Goal: Task Accomplishment & Management: Manage account settings

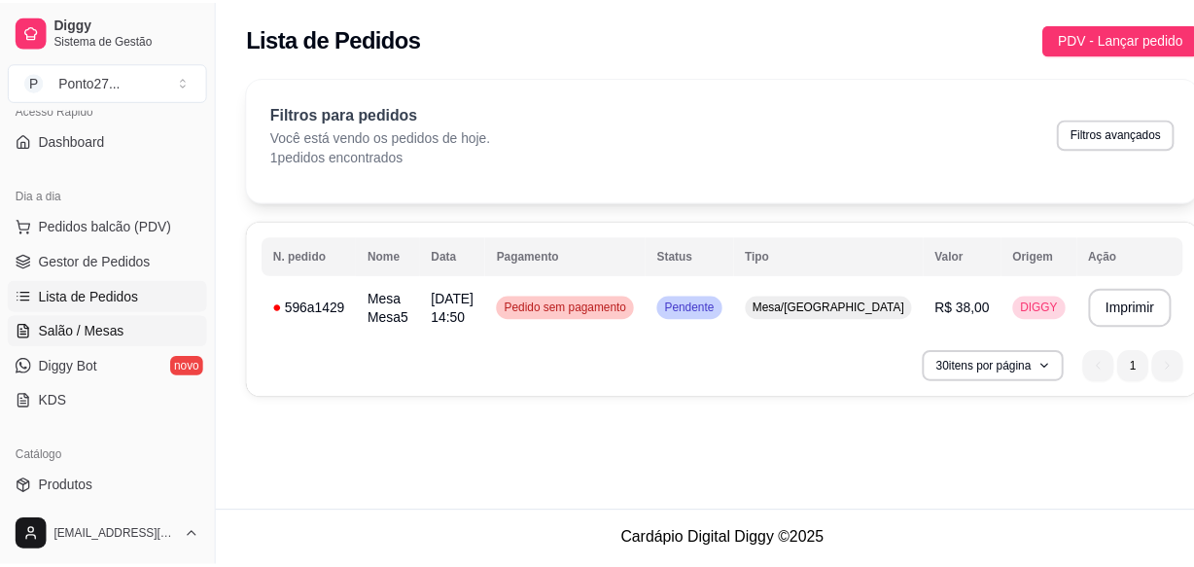
scroll to position [148, 0]
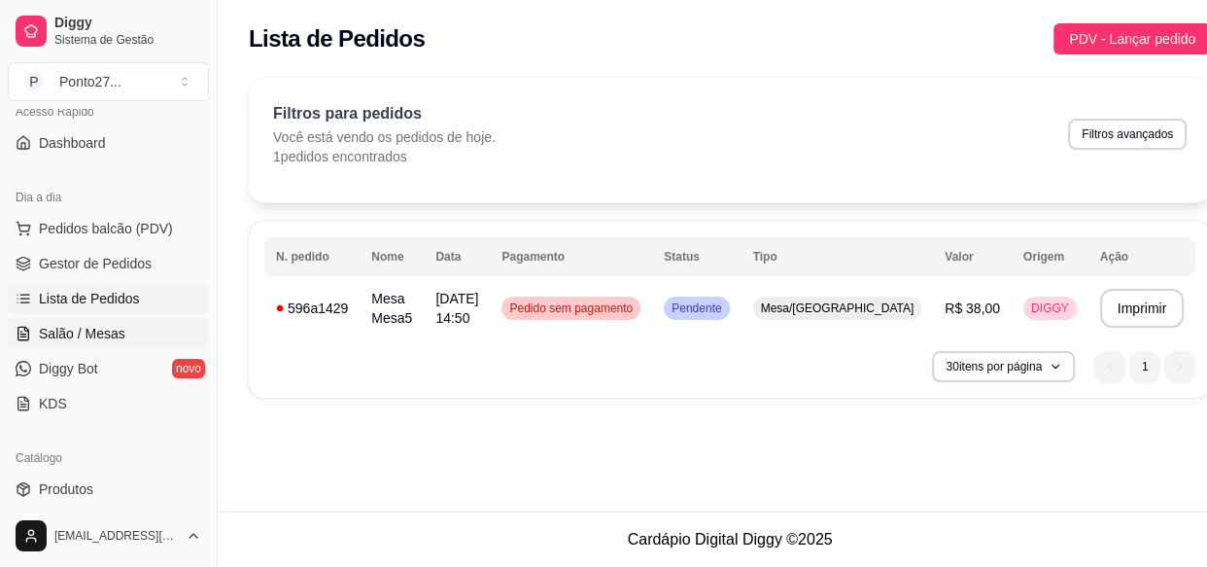
click at [107, 335] on span "Salão / Mesas" at bounding box center [82, 333] width 87 height 19
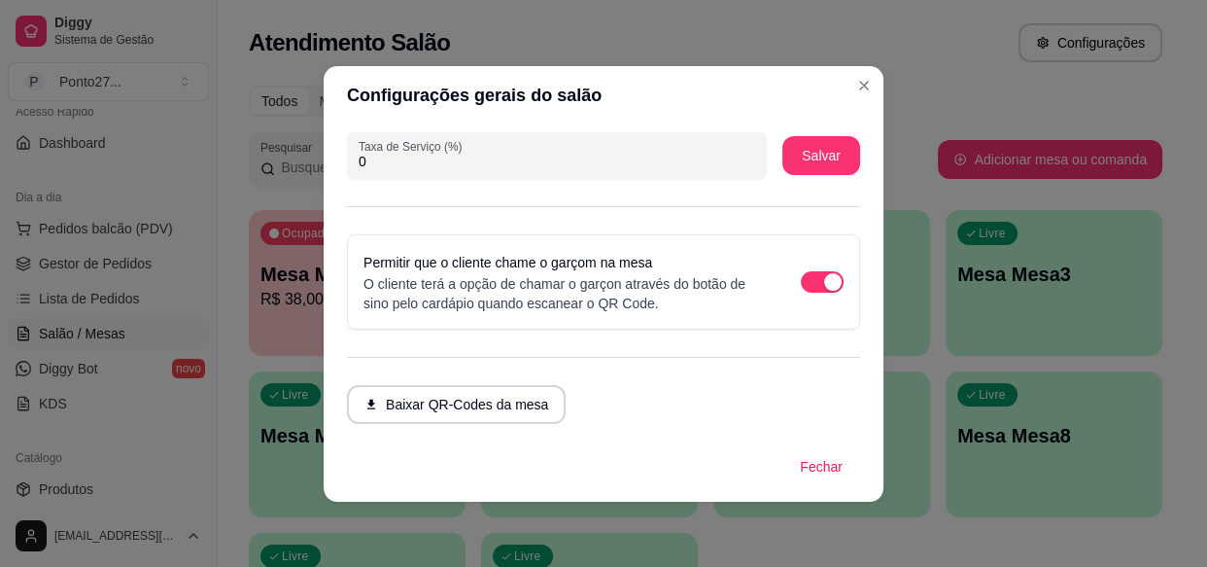
click at [524, 408] on button "Baixar QR-Codes da mesa" at bounding box center [456, 404] width 219 height 39
click at [865, 87] on div "Todos Mesas Comandas" at bounding box center [706, 101] width 914 height 31
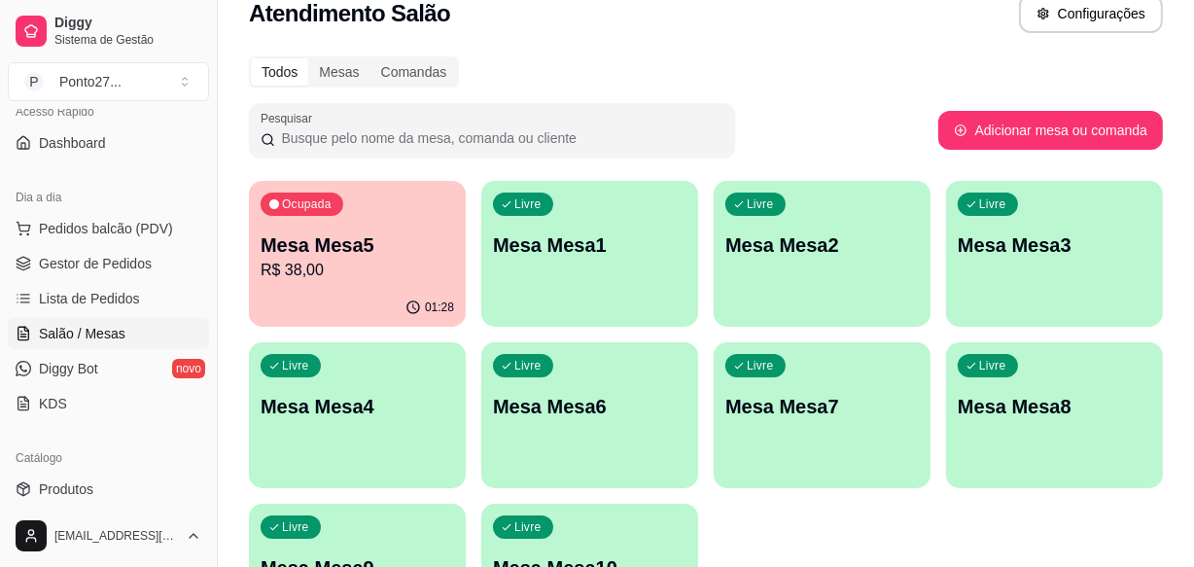
scroll to position [25, 0]
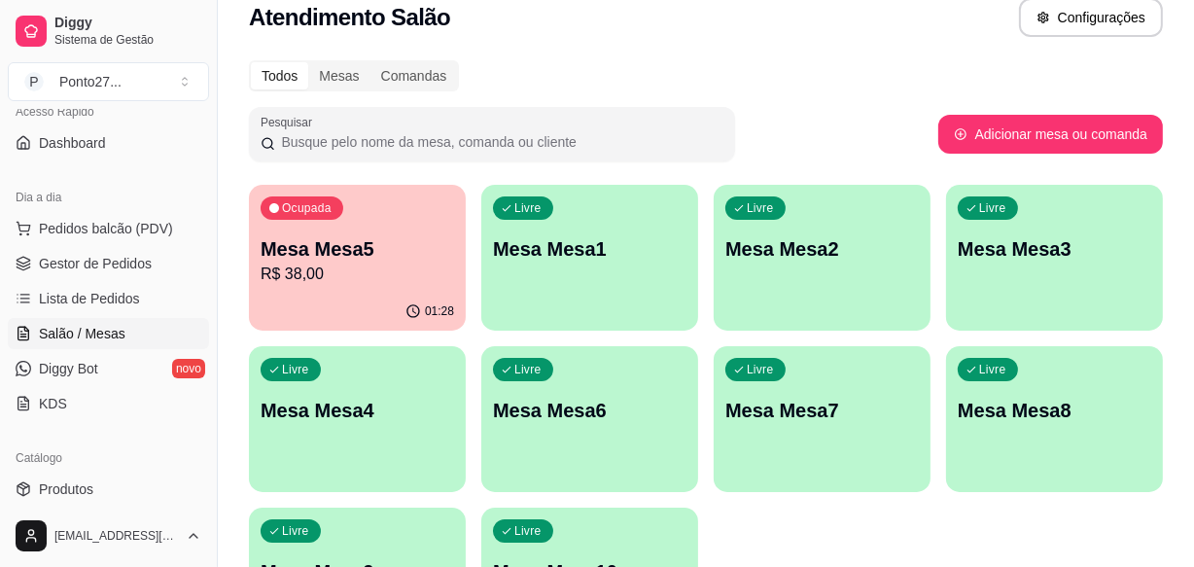
click at [1053, 143] on button "Adicionar mesa ou comanda" at bounding box center [1050, 134] width 225 height 39
select select "TABLE"
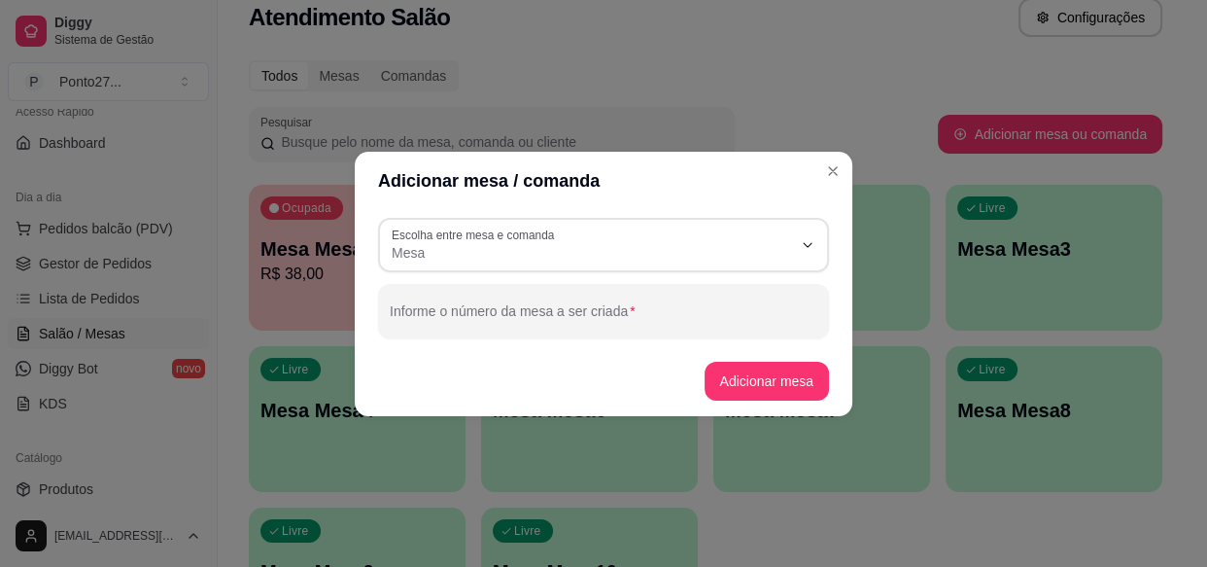
click at [759, 310] on input "Informe o número da mesa a ser criada" at bounding box center [604, 318] width 428 height 19
type input "10"
click at [796, 383] on button "Adicionar mesa" at bounding box center [767, 381] width 125 height 39
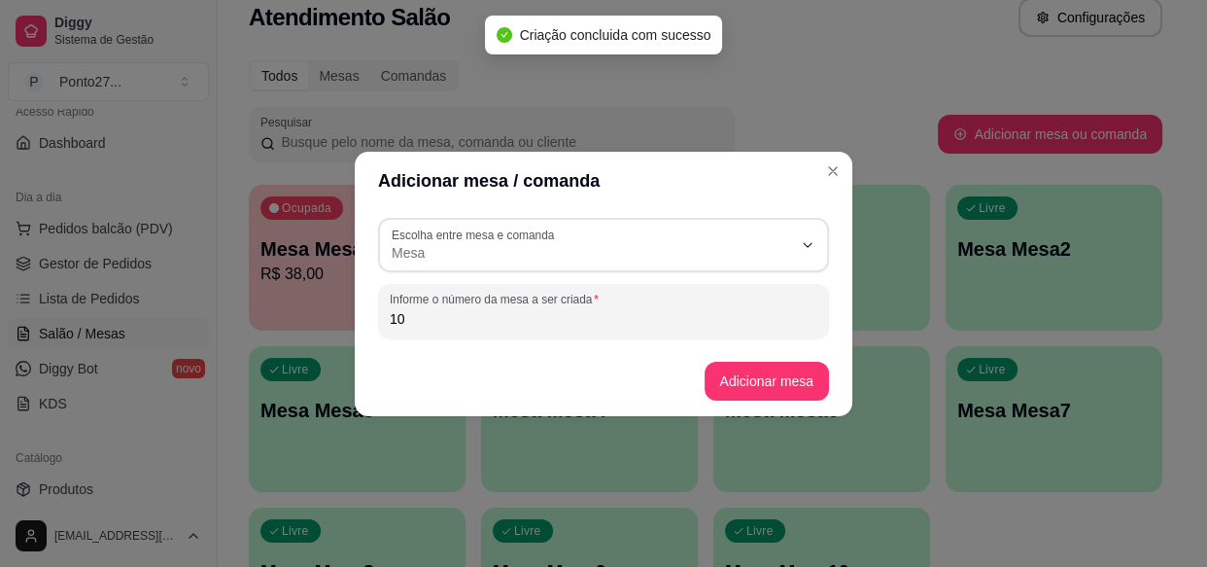
click at [1001, 529] on div "Ocupada Mesa Mesa5 R$ 38,00 01:28 Livre Mesa 10 Livre Mesa Mesa1 Livre Mesa Mes…" at bounding box center [706, 419] width 914 height 468
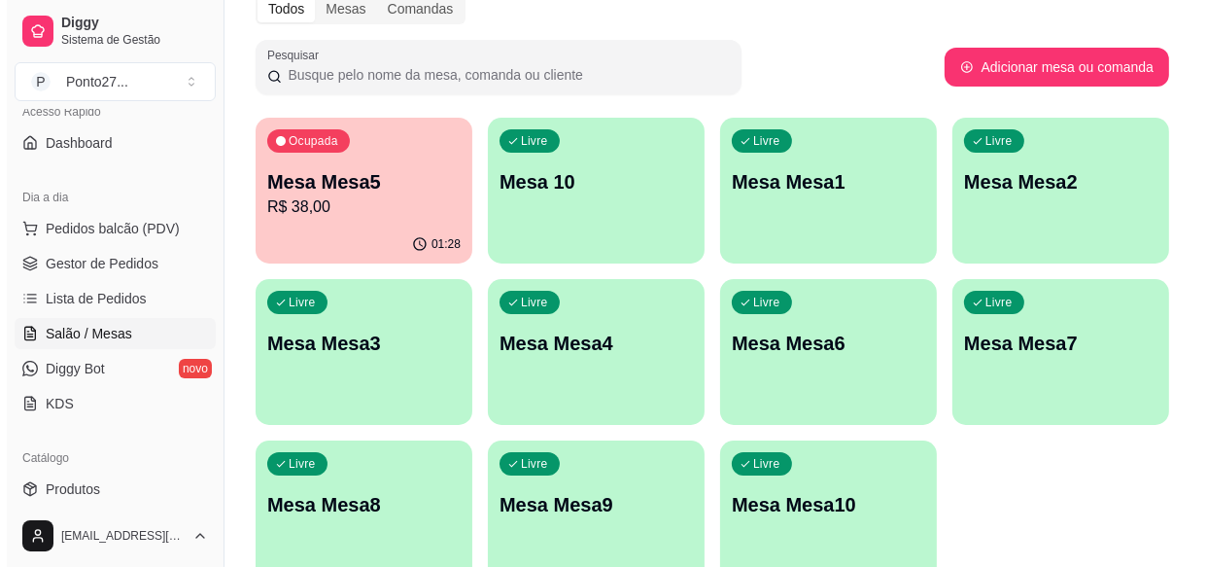
scroll to position [10, 0]
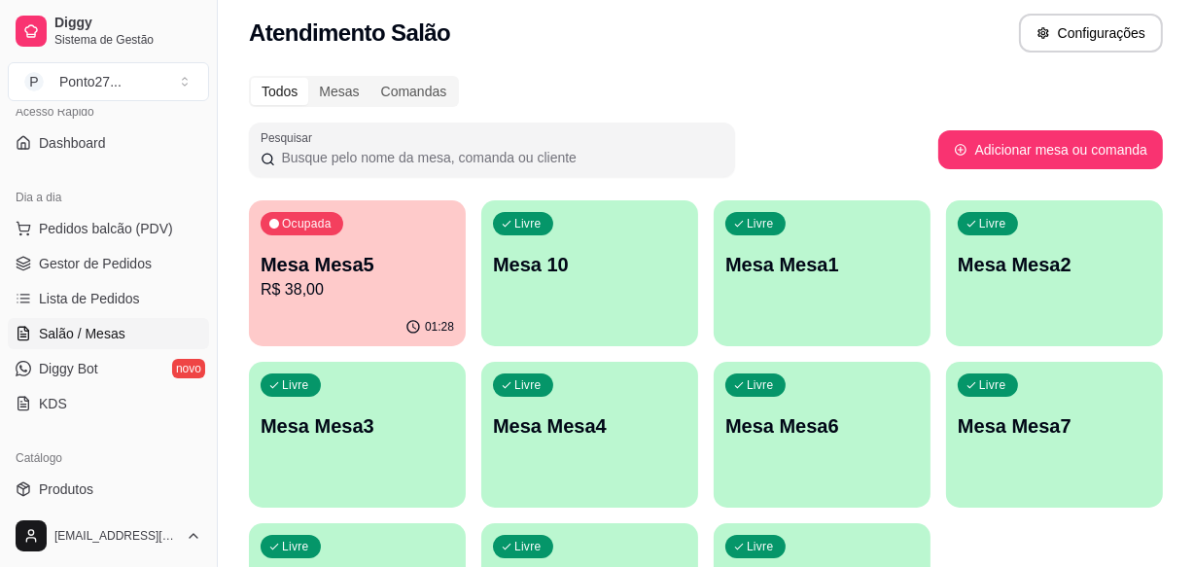
click at [1060, 151] on button "Adicionar mesa ou comanda" at bounding box center [1050, 149] width 225 height 39
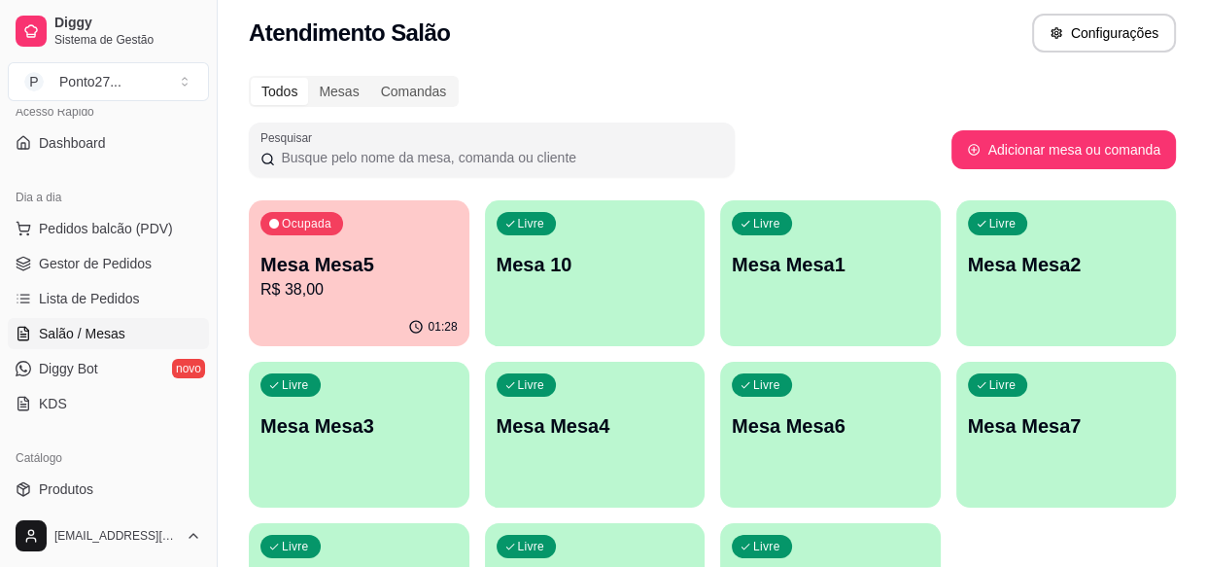
select select "TABLE"
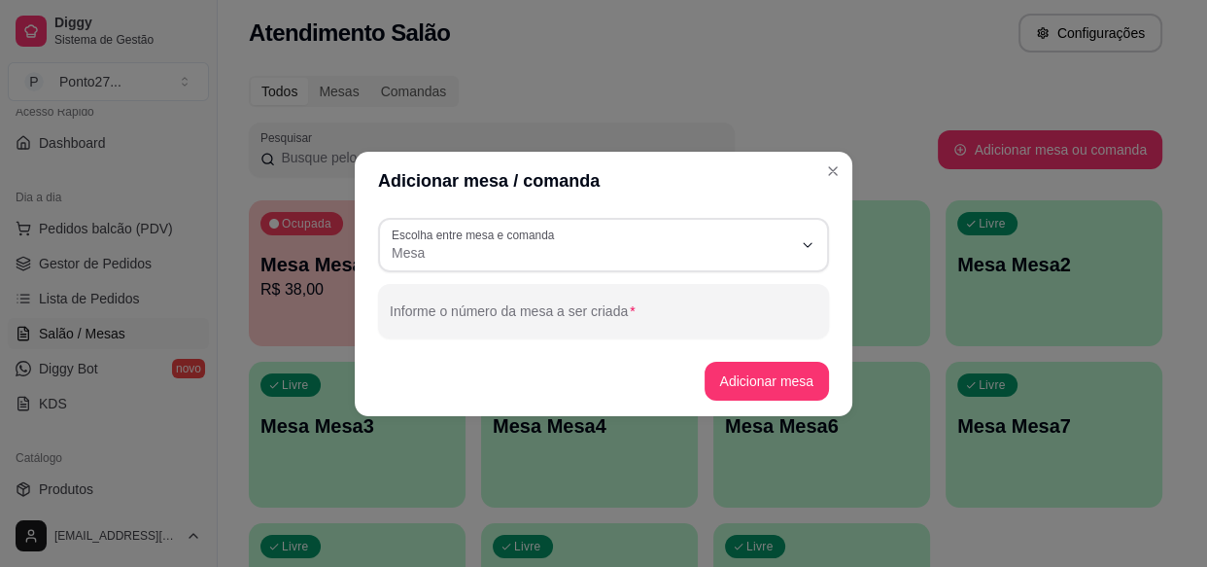
click at [654, 315] on input "Informe o número da mesa a ser criada" at bounding box center [604, 318] width 428 height 19
type input "11"
click at [760, 379] on button "Adicionar mesa" at bounding box center [766, 381] width 121 height 38
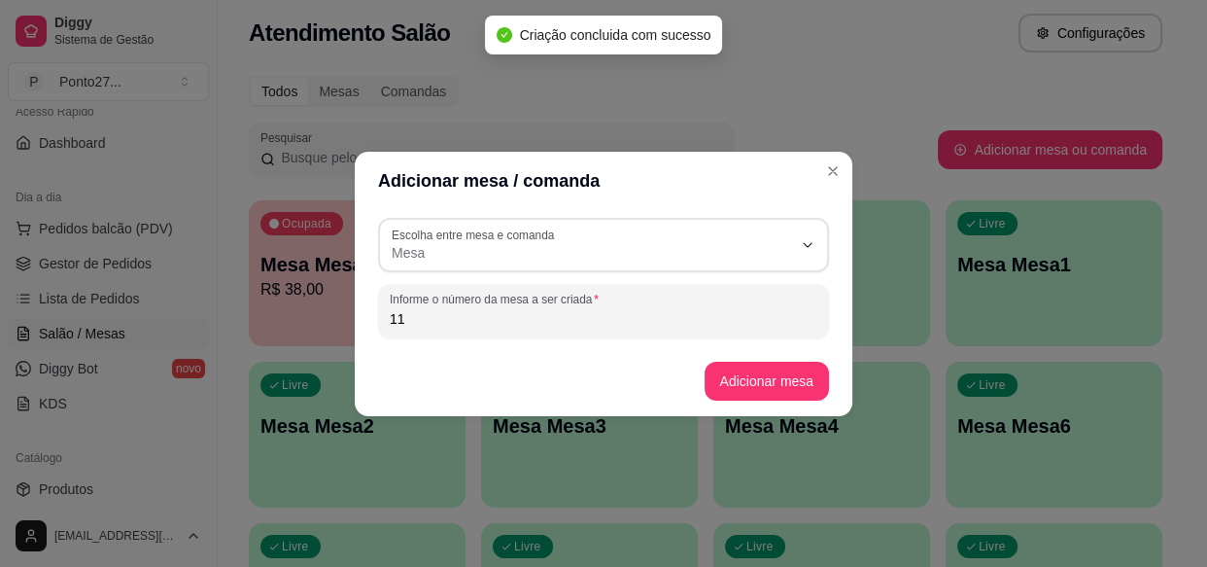
click at [1026, 91] on div "Todos Mesas Comandas" at bounding box center [706, 91] width 914 height 31
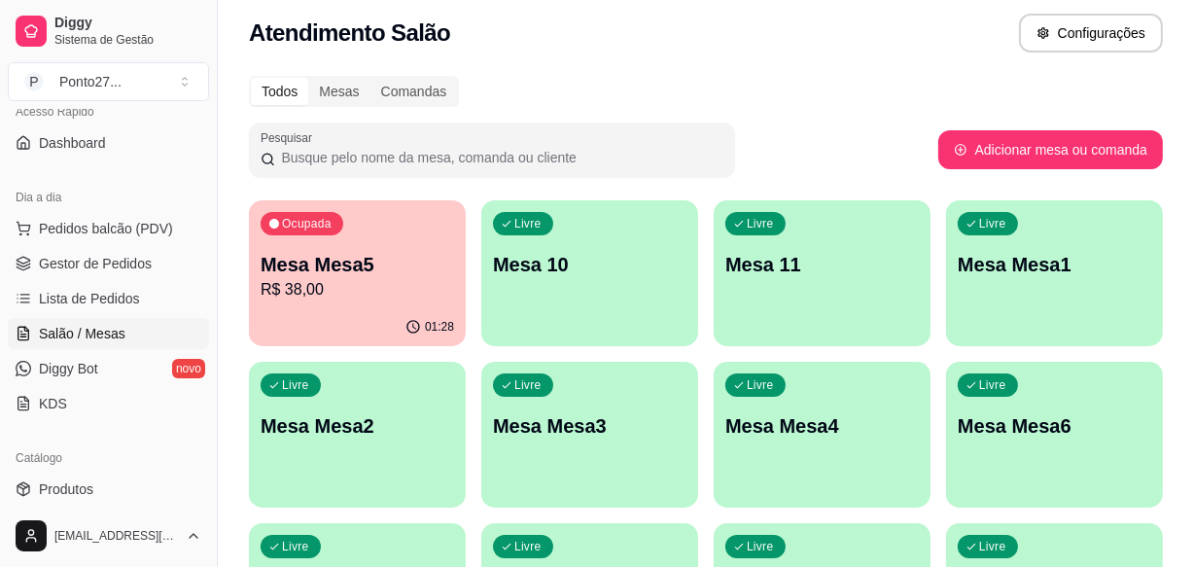
click at [1043, 160] on button "Adicionar mesa ou comanda" at bounding box center [1050, 149] width 225 height 39
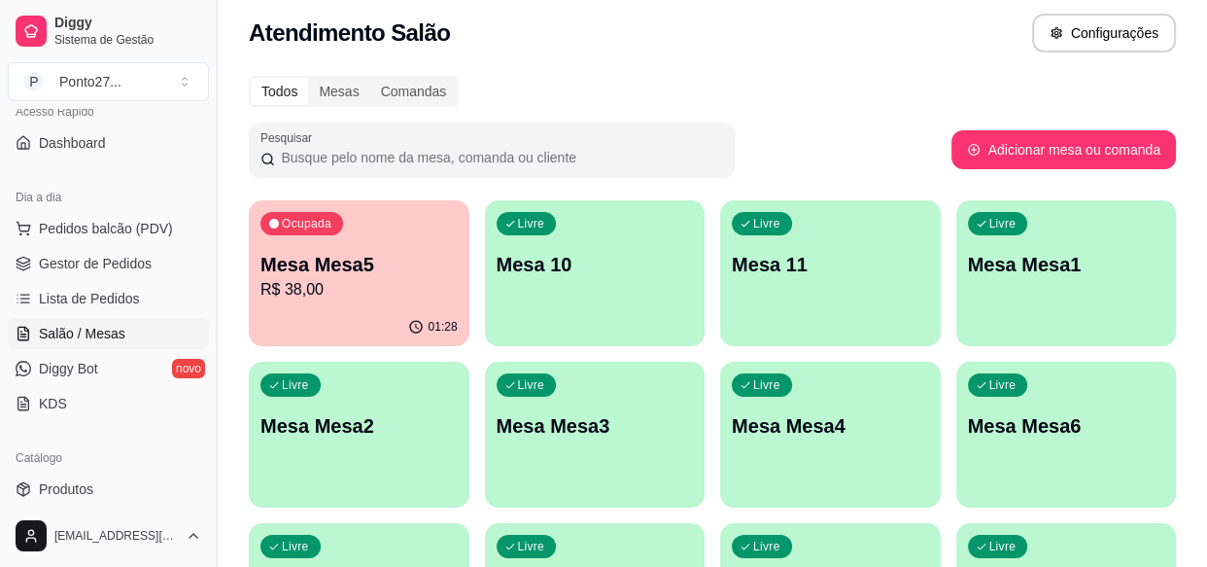
select select "TABLE"
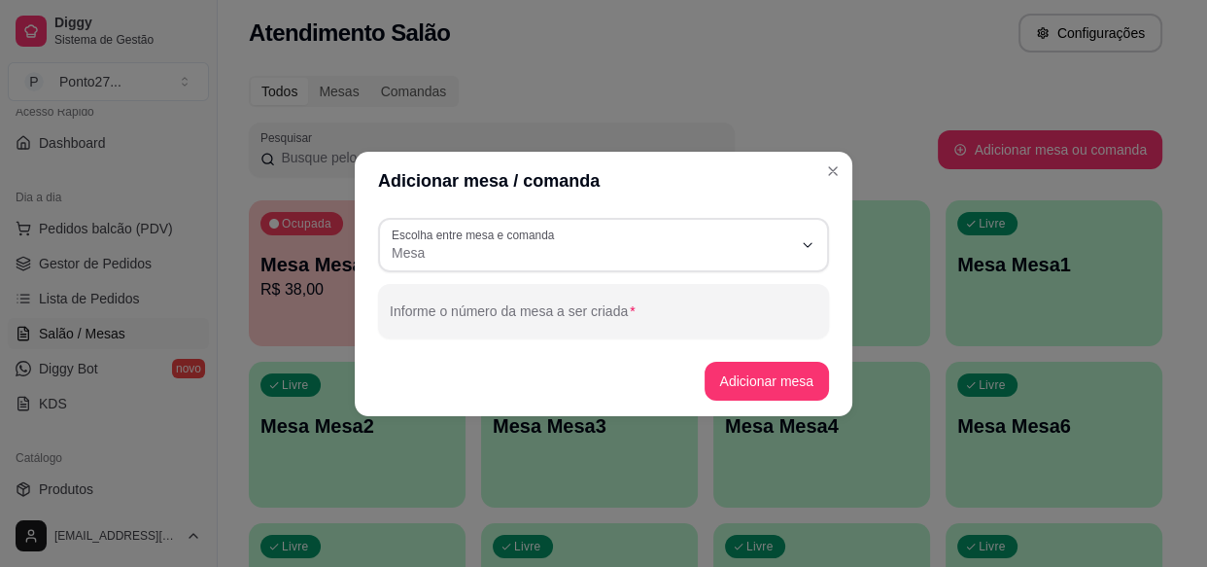
click at [769, 318] on input "Informe o número da mesa a ser criada" at bounding box center [604, 318] width 428 height 19
type input "12"
click at [783, 385] on button "Adicionar mesa" at bounding box center [767, 381] width 125 height 39
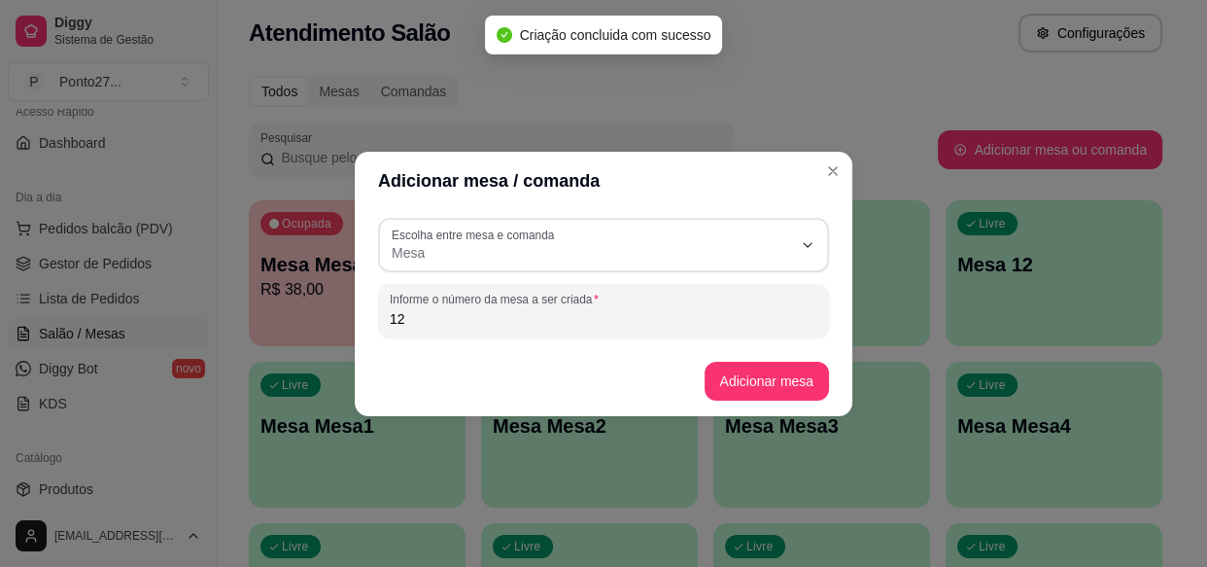
click at [884, 89] on div "Todos Mesas Comandas" at bounding box center [706, 91] width 914 height 31
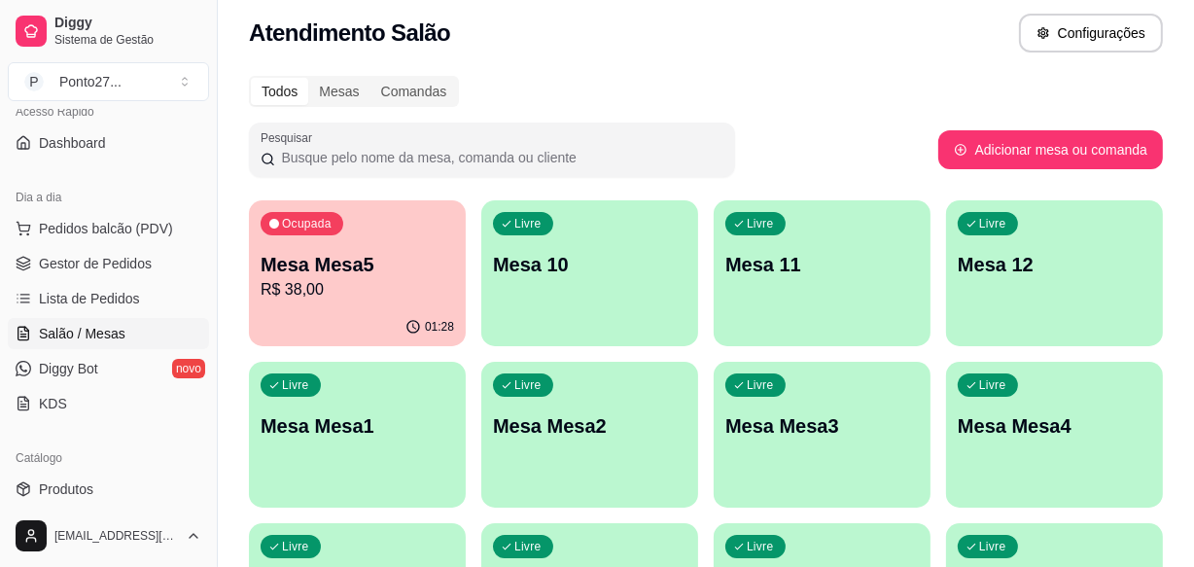
click at [1050, 151] on button "Adicionar mesa ou comanda" at bounding box center [1050, 149] width 225 height 39
select select "TABLE"
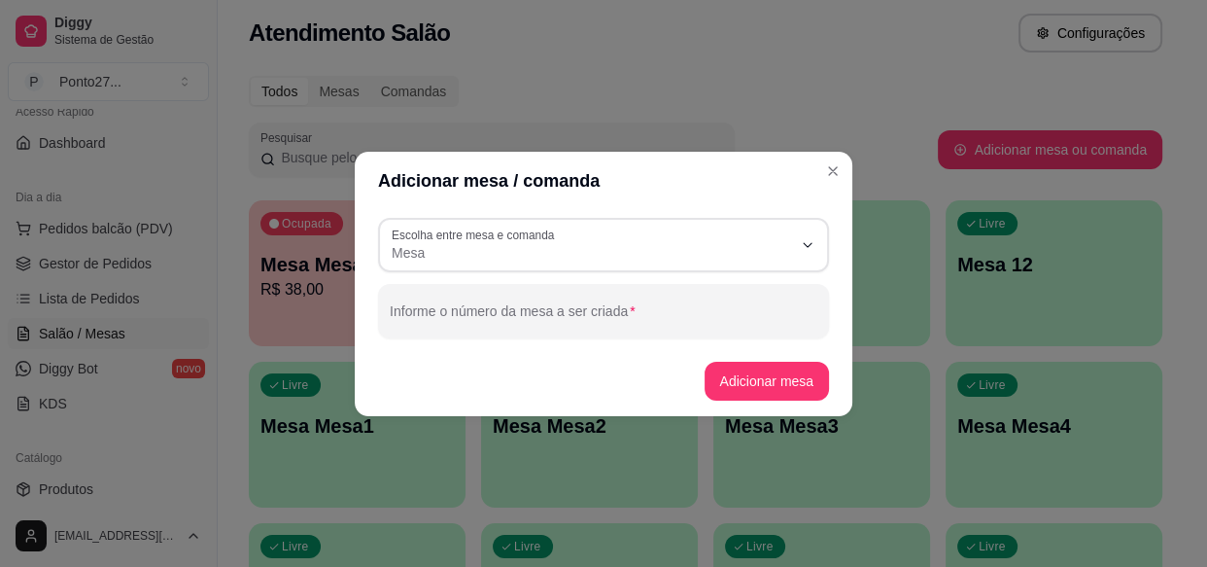
click at [747, 321] on input "Informe o número da mesa a ser criada" at bounding box center [604, 318] width 428 height 19
type input "13"
click at [779, 386] on button "Adicionar mesa" at bounding box center [767, 381] width 125 height 39
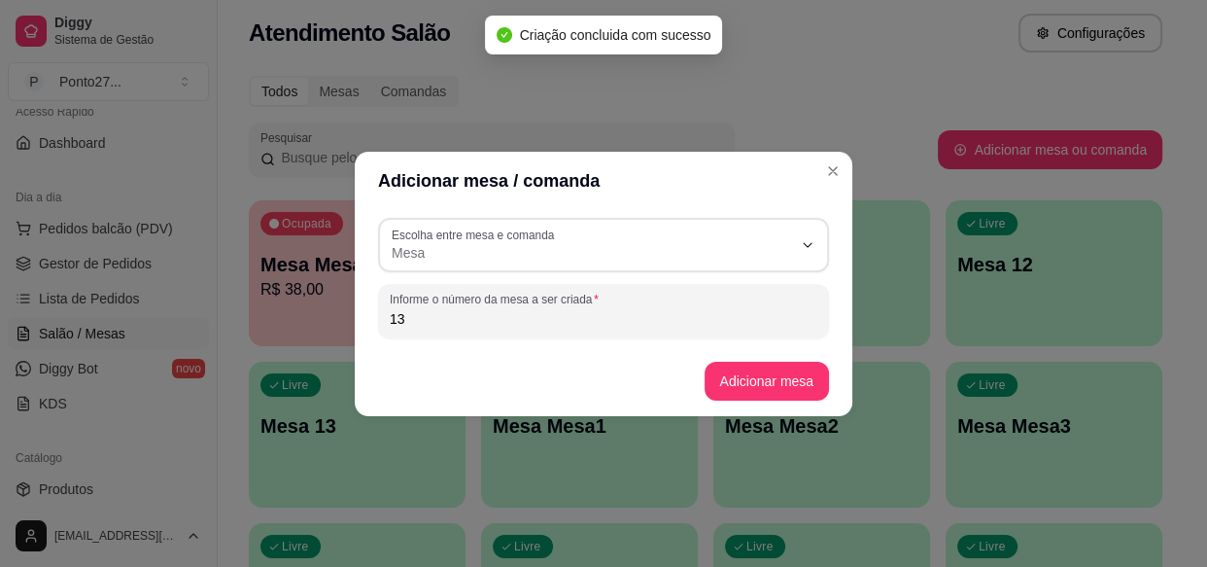
click at [854, 95] on div "Todos Mesas Comandas" at bounding box center [706, 91] width 914 height 31
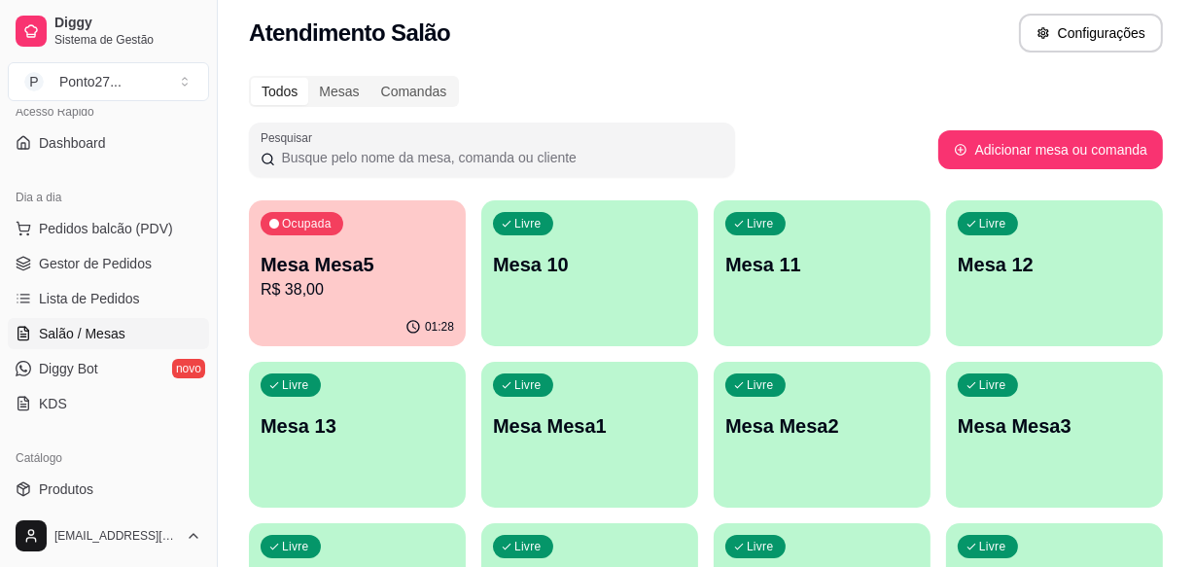
click at [632, 282] on div "Livre Mesa 10" at bounding box center [589, 261] width 217 height 122
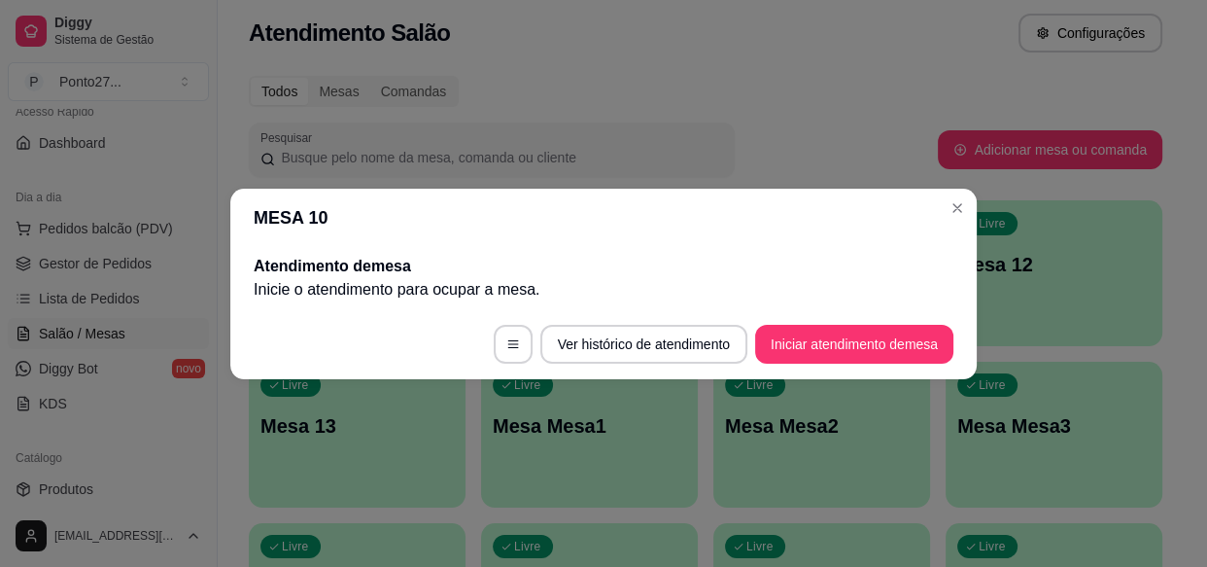
click at [846, 105] on div "Todos Mesas Comandas" at bounding box center [706, 91] width 914 height 31
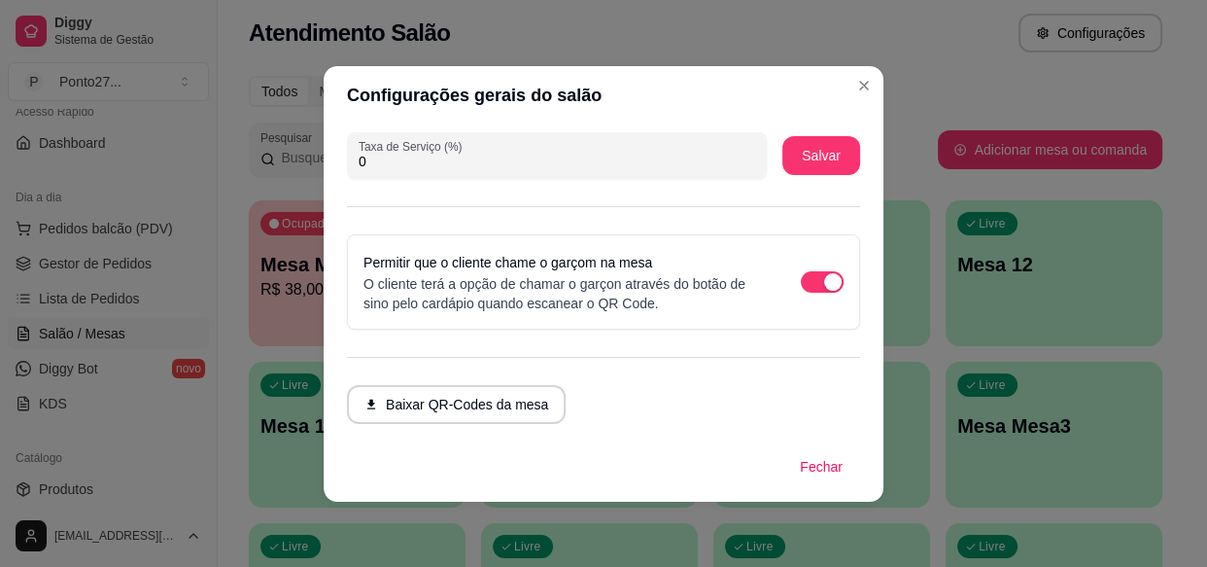
click at [496, 408] on button "Baixar QR-Codes da mesa" at bounding box center [456, 404] width 219 height 39
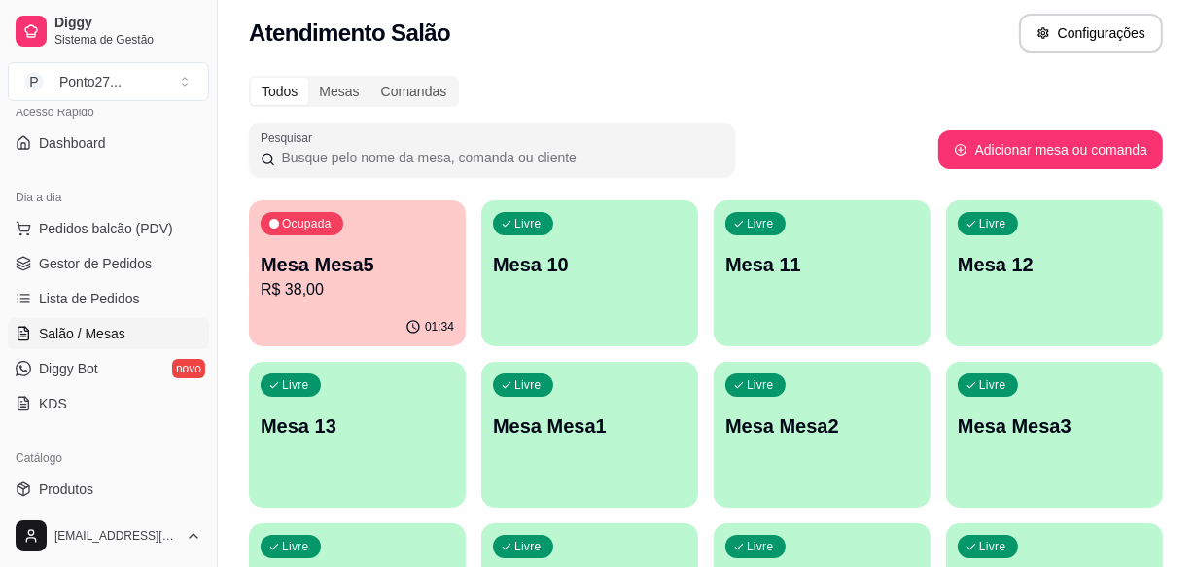
click at [342, 299] on p "R$ 38,00" at bounding box center [356, 289] width 193 height 23
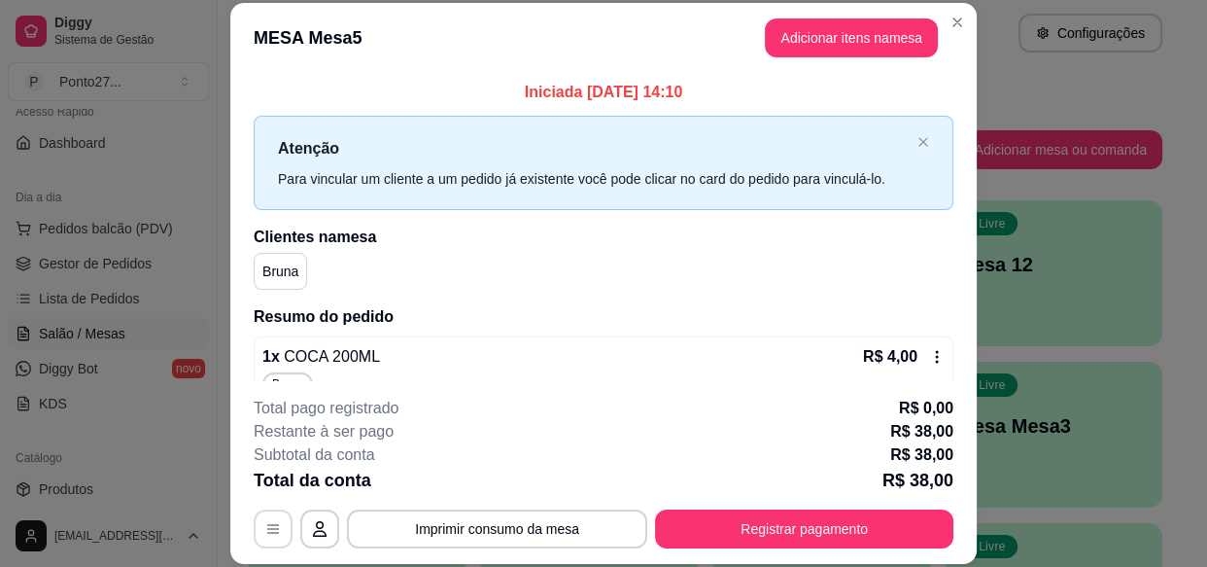
click at [265, 523] on icon "button" at bounding box center [273, 529] width 16 height 16
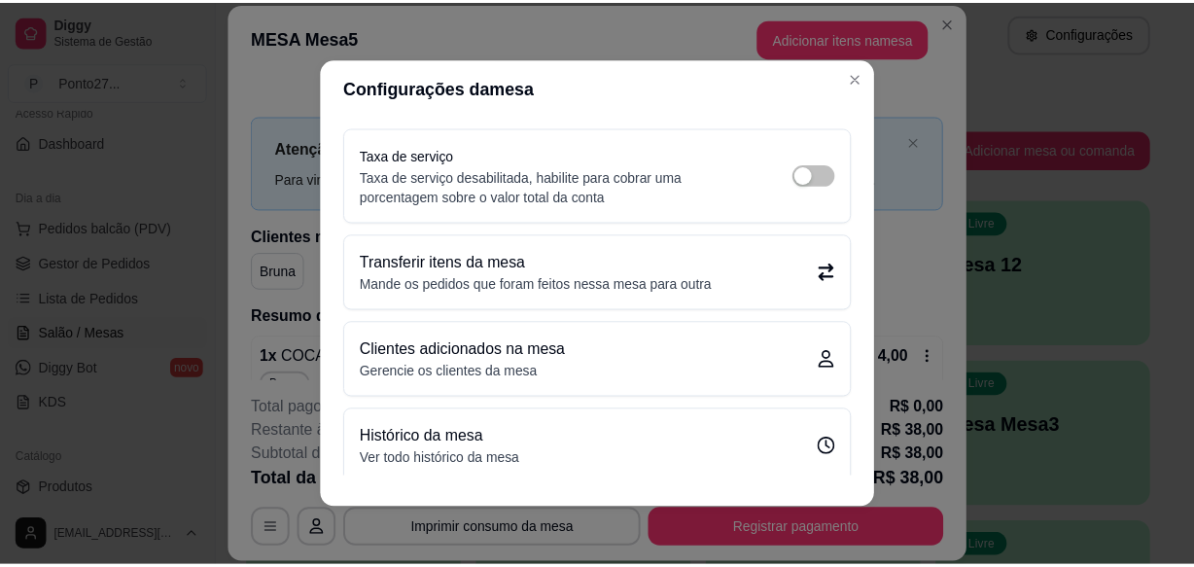
scroll to position [88, 0]
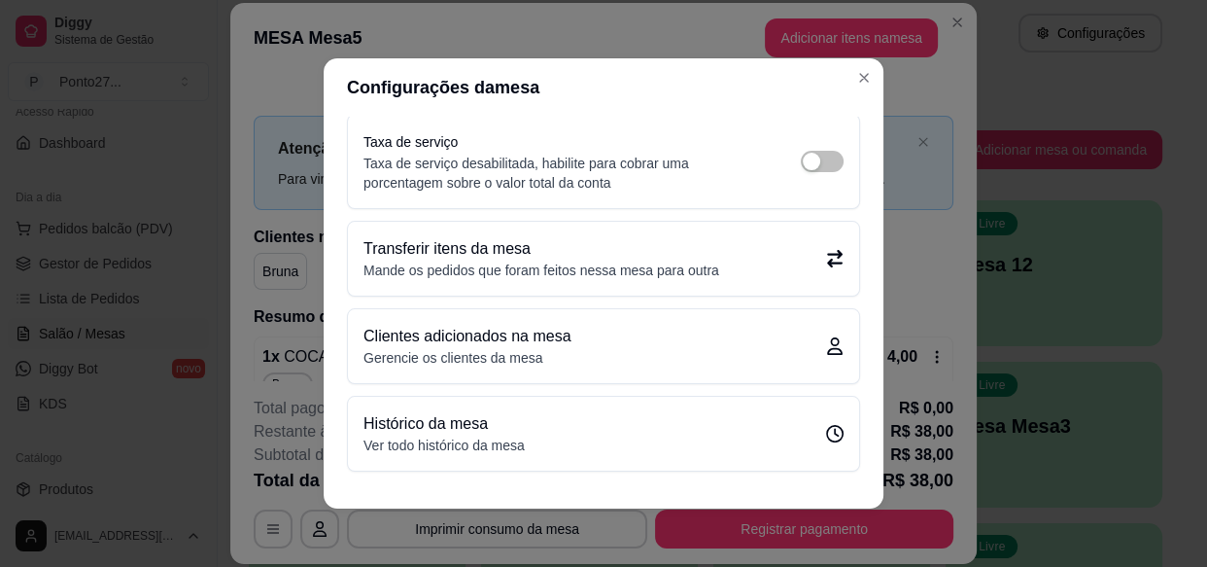
click at [931, 123] on div "Atenção Para vincular um cliente a um pedido já existente você pode clicar no c…" at bounding box center [604, 163] width 700 height 94
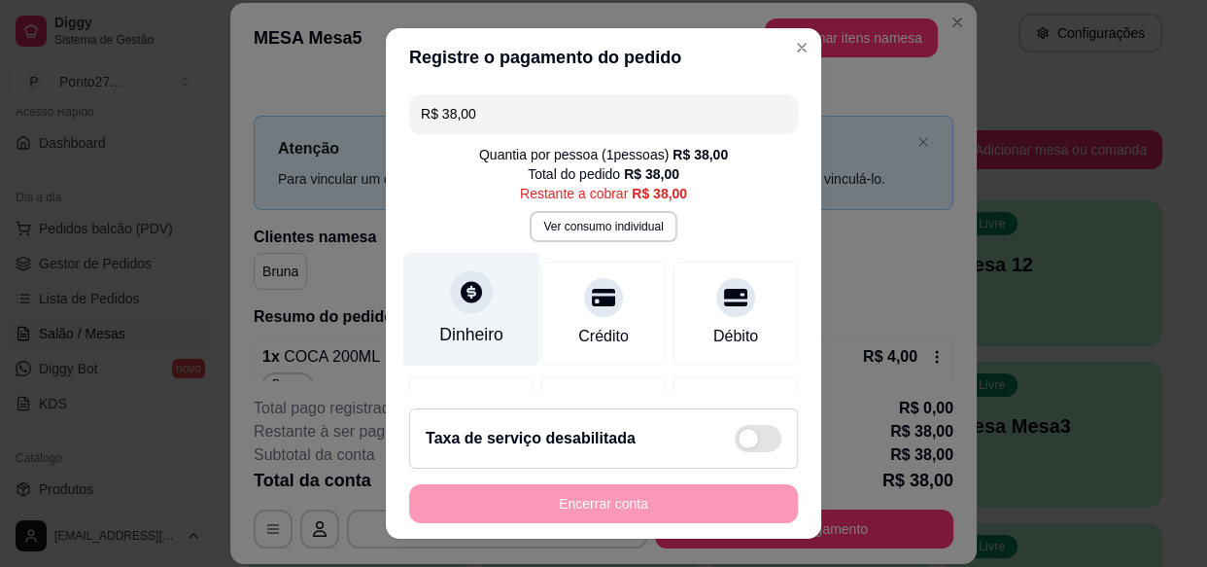
click at [494, 326] on div "Dinheiro" at bounding box center [471, 310] width 137 height 114
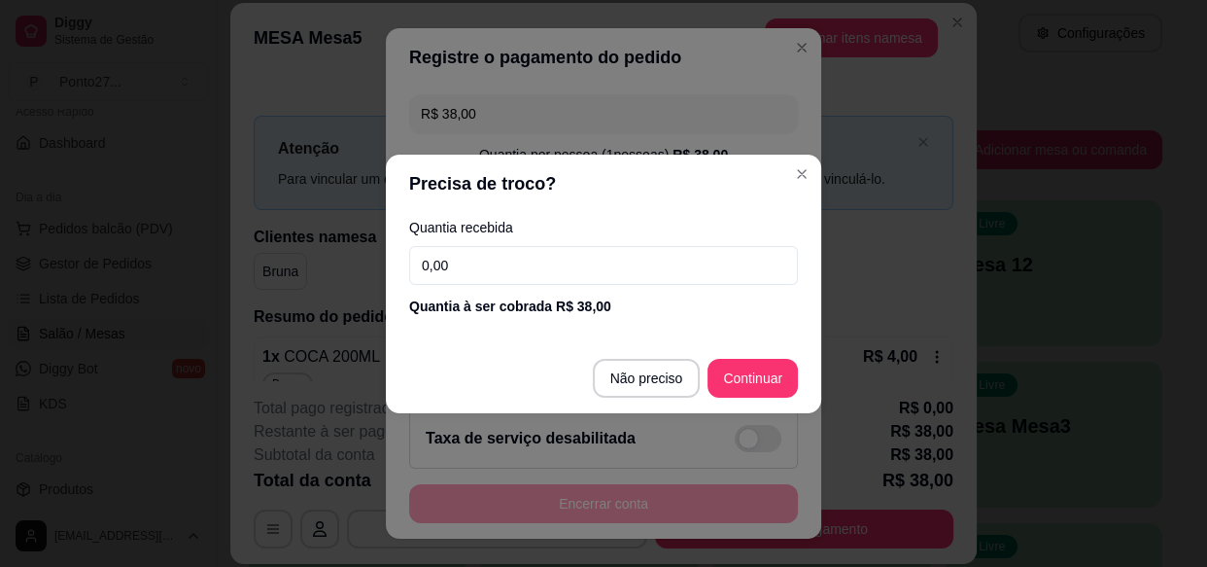
click at [771, 393] on footer "Taxa de serviço desabilitada Encerrar conta" at bounding box center [603, 466] width 435 height 146
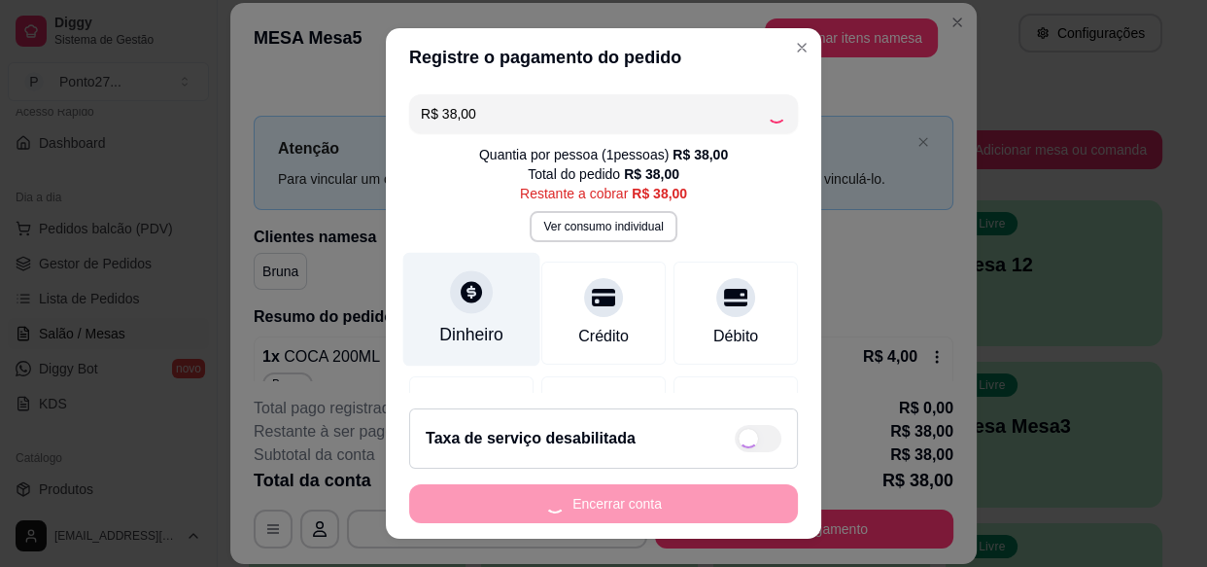
type input "R$ 0,00"
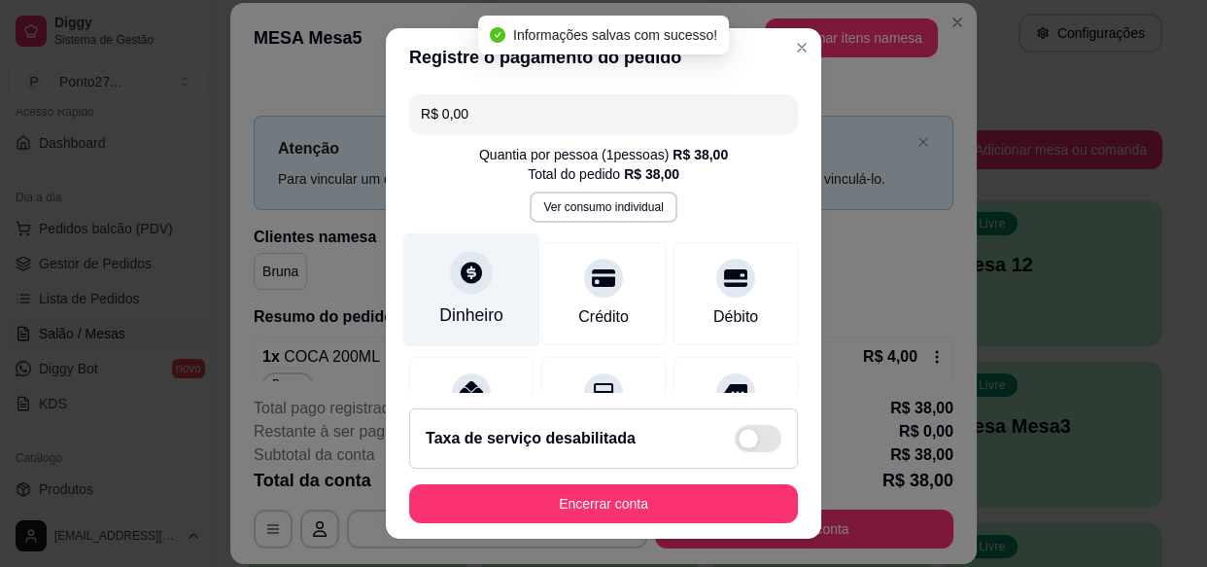
click at [641, 505] on button "Encerrar conta" at bounding box center [603, 503] width 389 height 39
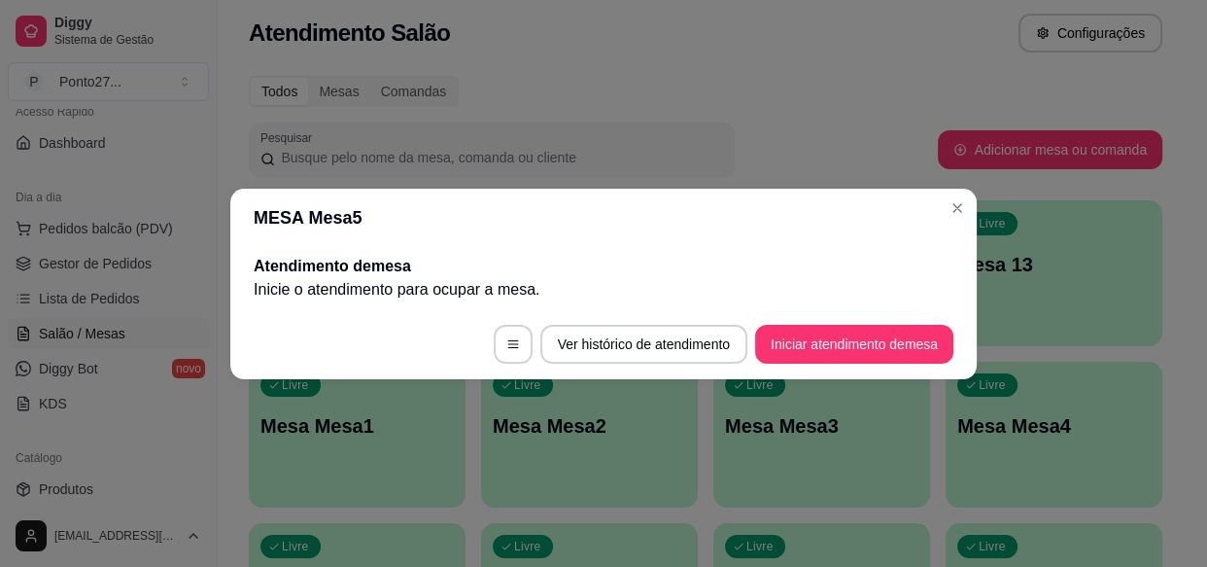
click at [895, 139] on div "Pesquisar" at bounding box center [593, 149] width 689 height 54
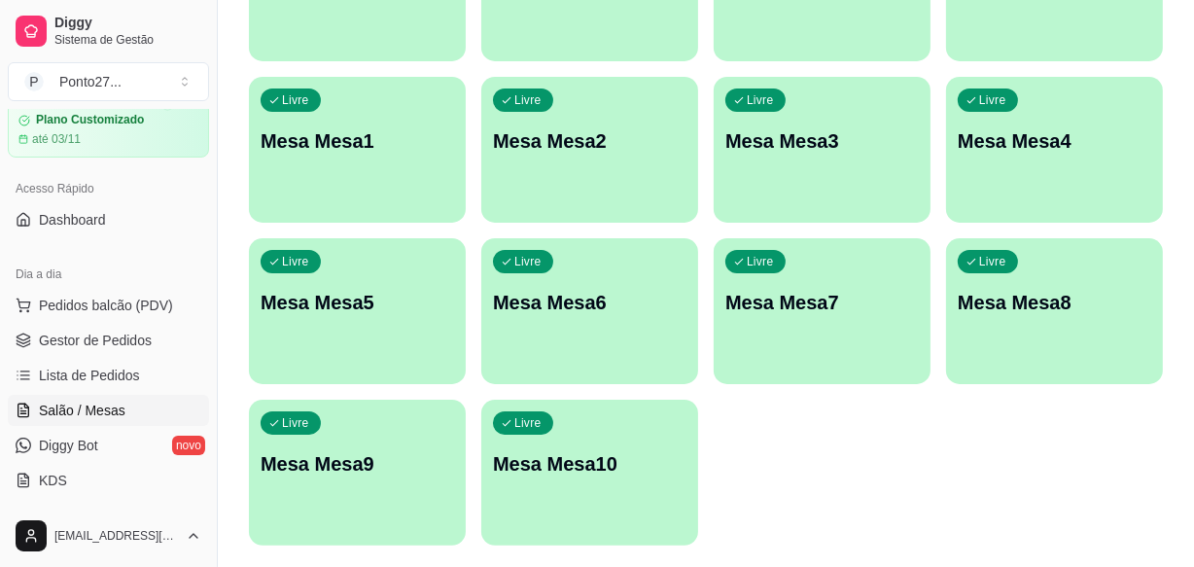
scroll to position [317, 0]
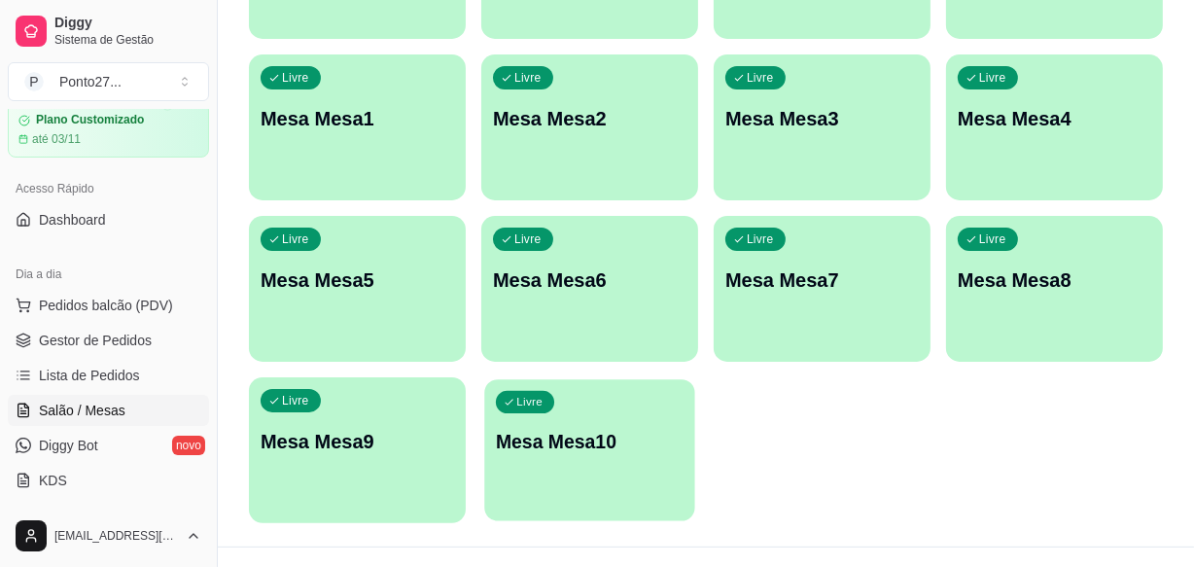
click at [600, 456] on div "Livre Mesa Mesa10" at bounding box center [589, 438] width 210 height 119
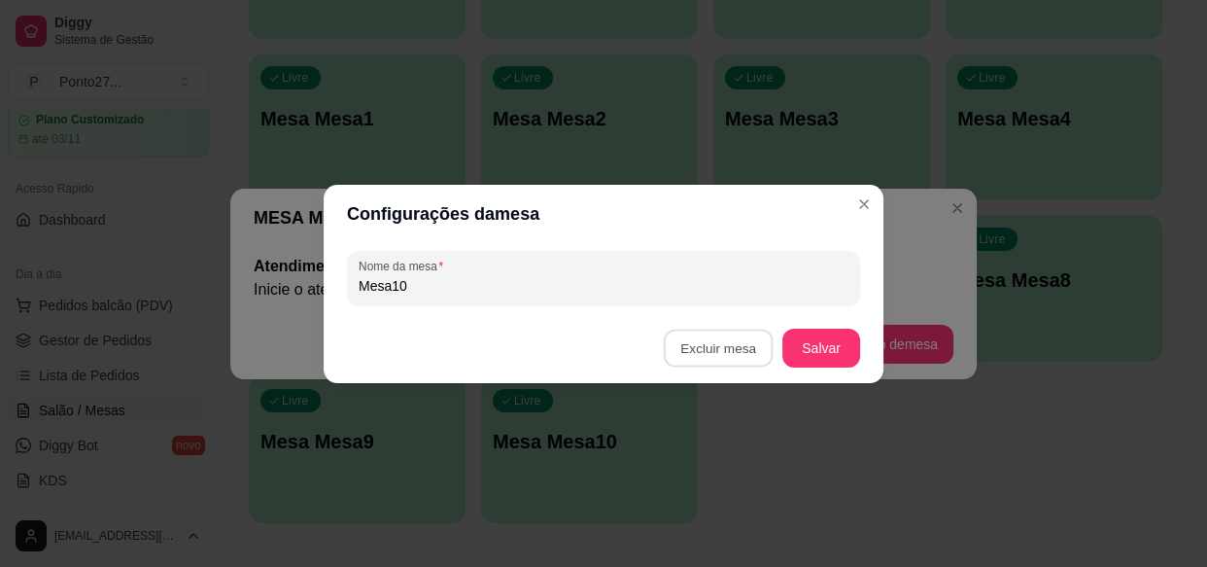
click at [722, 471] on button "Confirmar" at bounding box center [723, 470] width 72 height 30
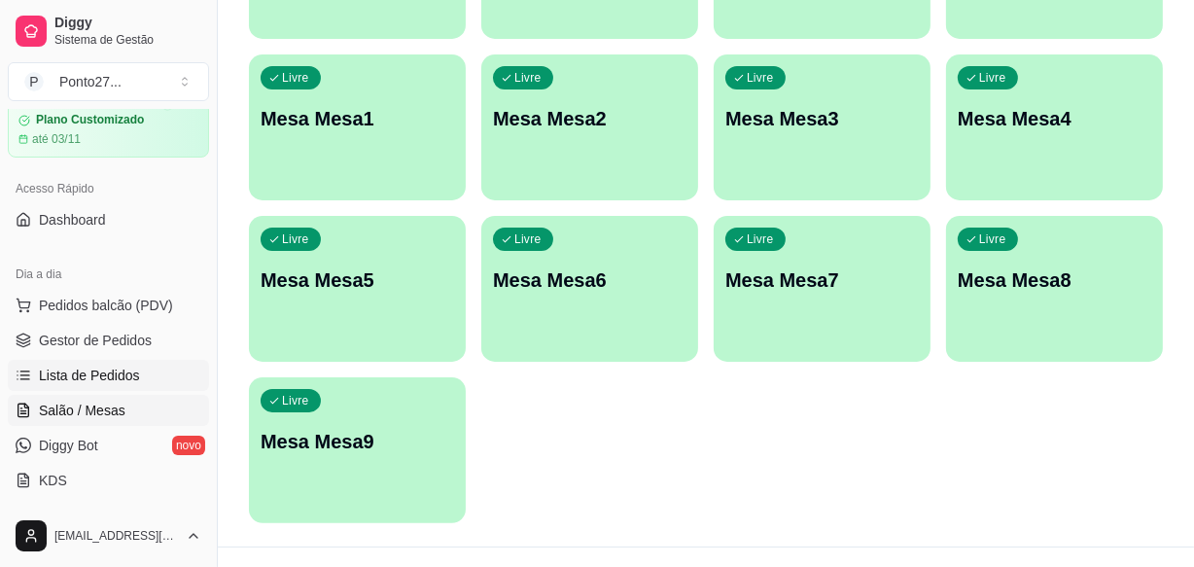
click at [127, 376] on span "Lista de Pedidos" at bounding box center [89, 374] width 101 height 19
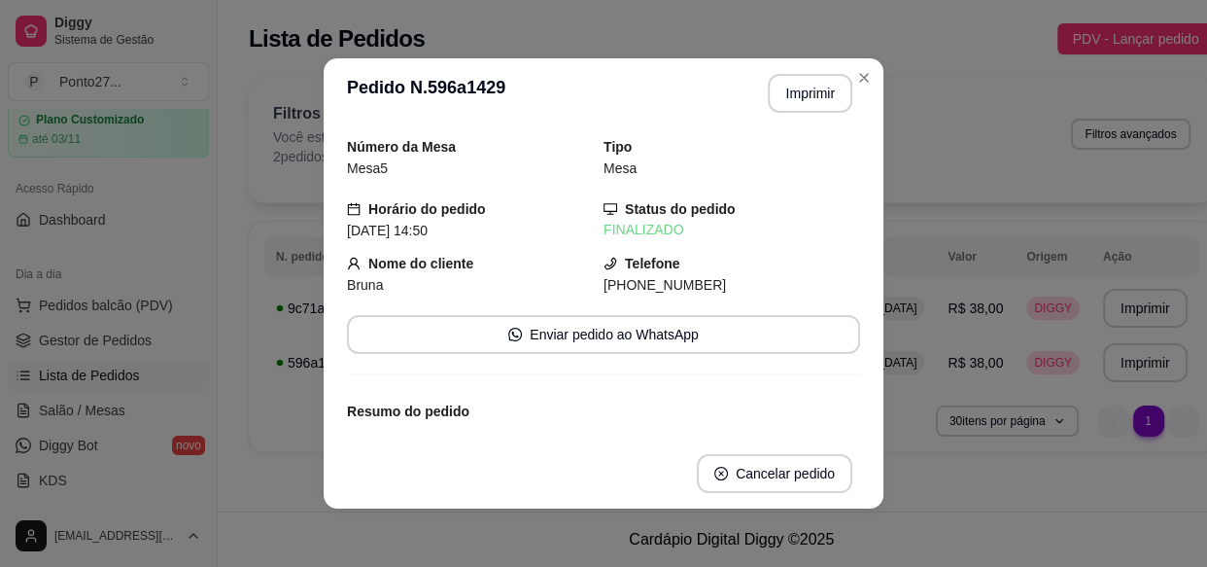
click at [745, 477] on button "Cancelar pedido" at bounding box center [775, 473] width 156 height 39
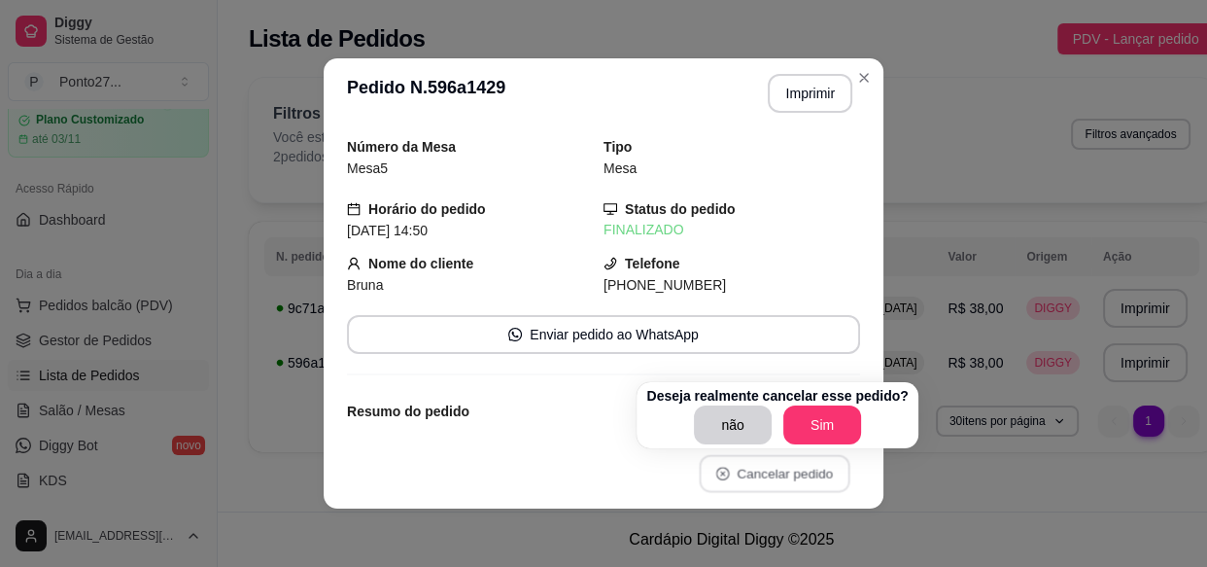
click at [813, 433] on button "Sim" at bounding box center [822, 424] width 78 height 39
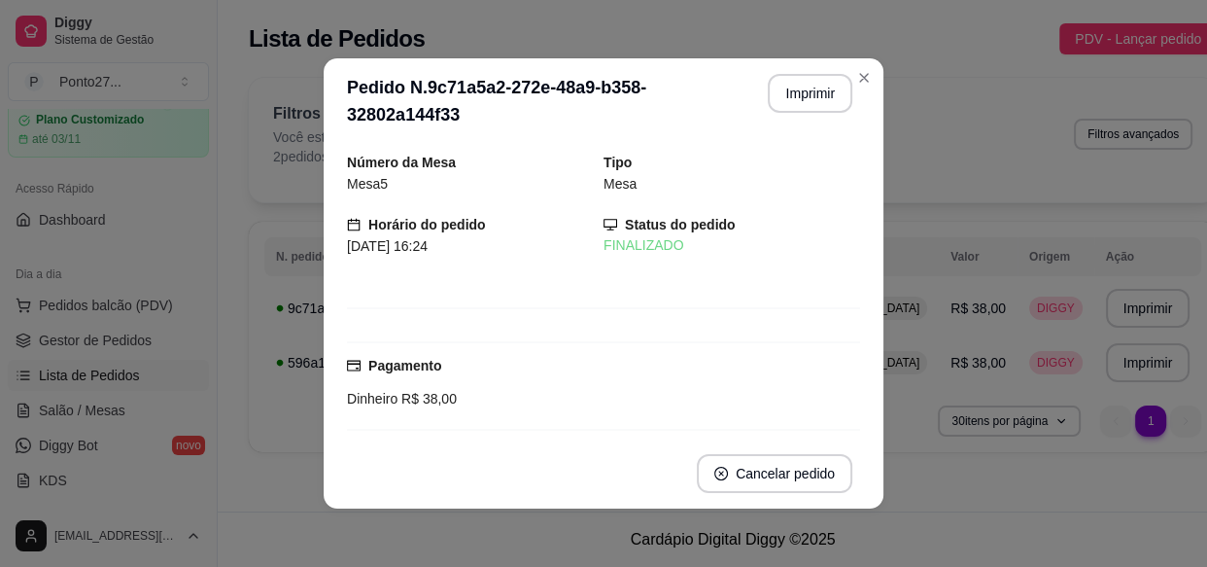
click at [742, 484] on button "Cancelar pedido" at bounding box center [775, 473] width 156 height 39
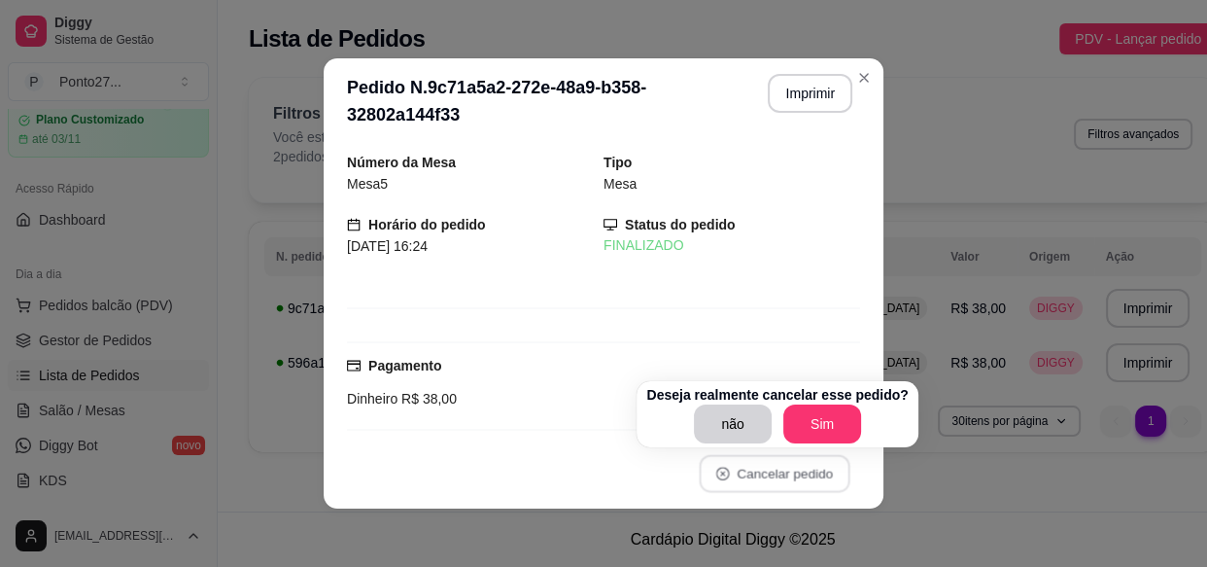
click at [818, 425] on button "Sim" at bounding box center [822, 423] width 78 height 39
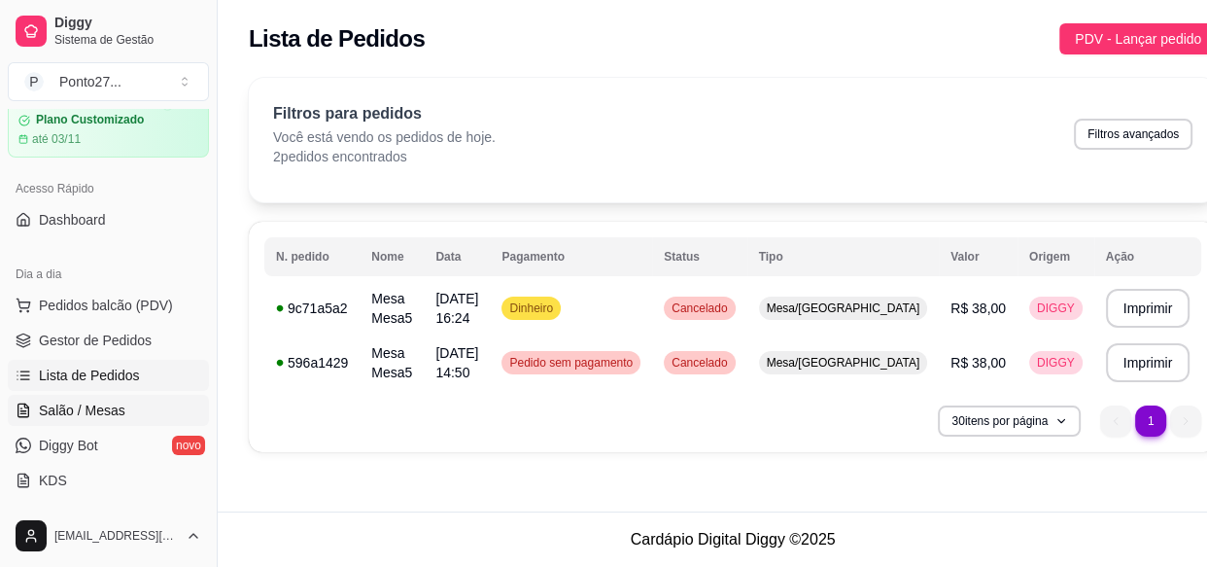
click at [88, 422] on link "Salão / Mesas" at bounding box center [108, 410] width 201 height 31
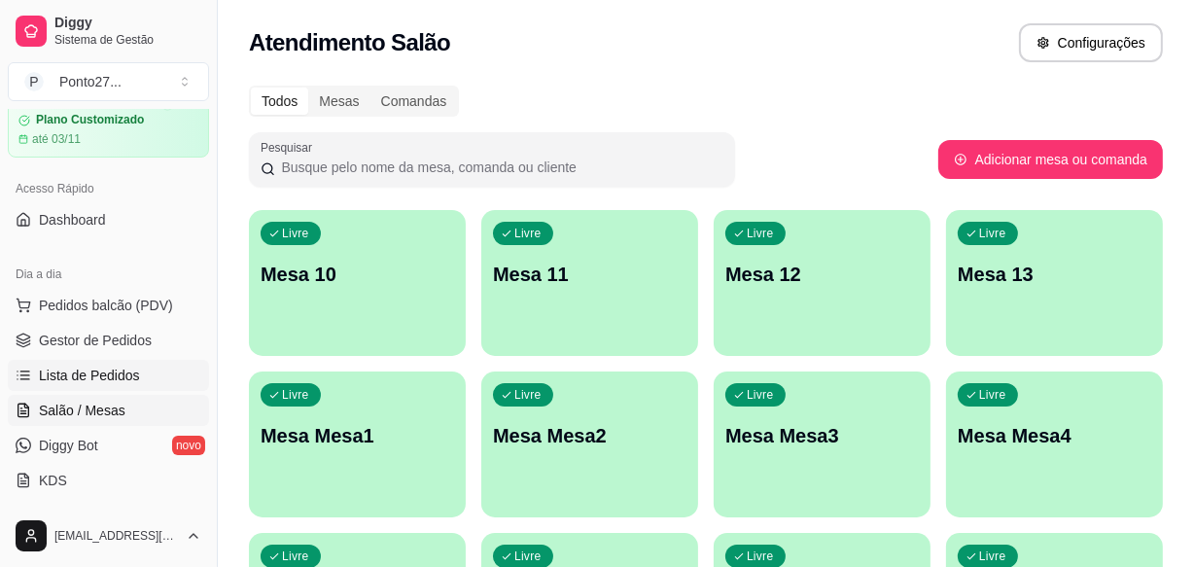
click at [109, 375] on span "Lista de Pedidos" at bounding box center [89, 374] width 101 height 19
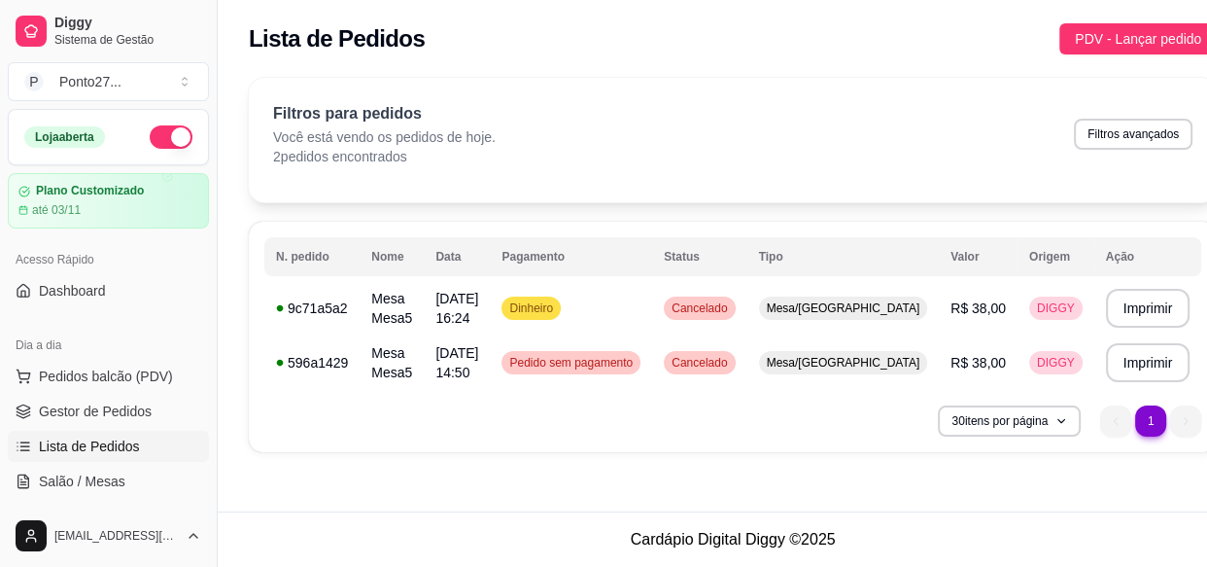
click at [159, 140] on button "button" at bounding box center [171, 136] width 43 height 23
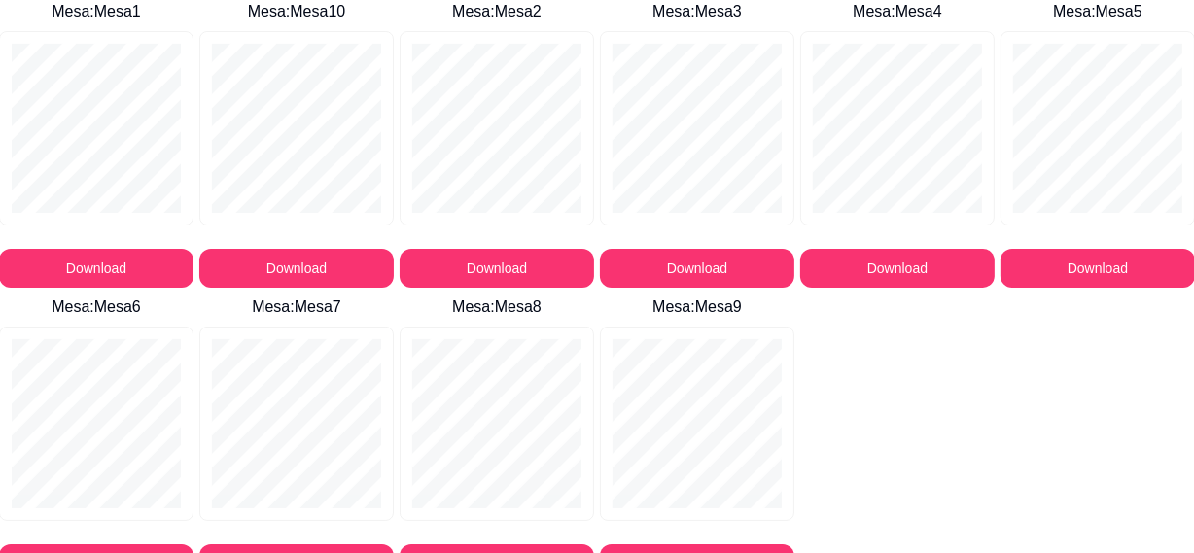
scroll to position [29, 0]
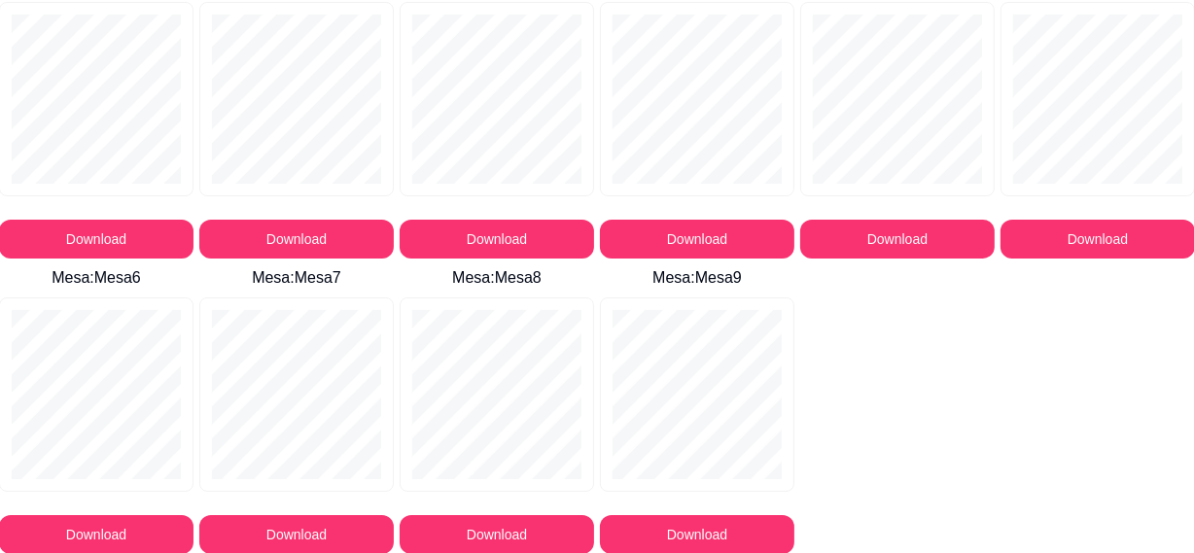
click at [114, 534] on button "Download" at bounding box center [96, 534] width 194 height 39
click at [353, 533] on button "Download" at bounding box center [296, 535] width 189 height 38
click at [541, 530] on button "Download" at bounding box center [496, 534] width 194 height 39
click at [751, 527] on button "Download" at bounding box center [697, 534] width 194 height 39
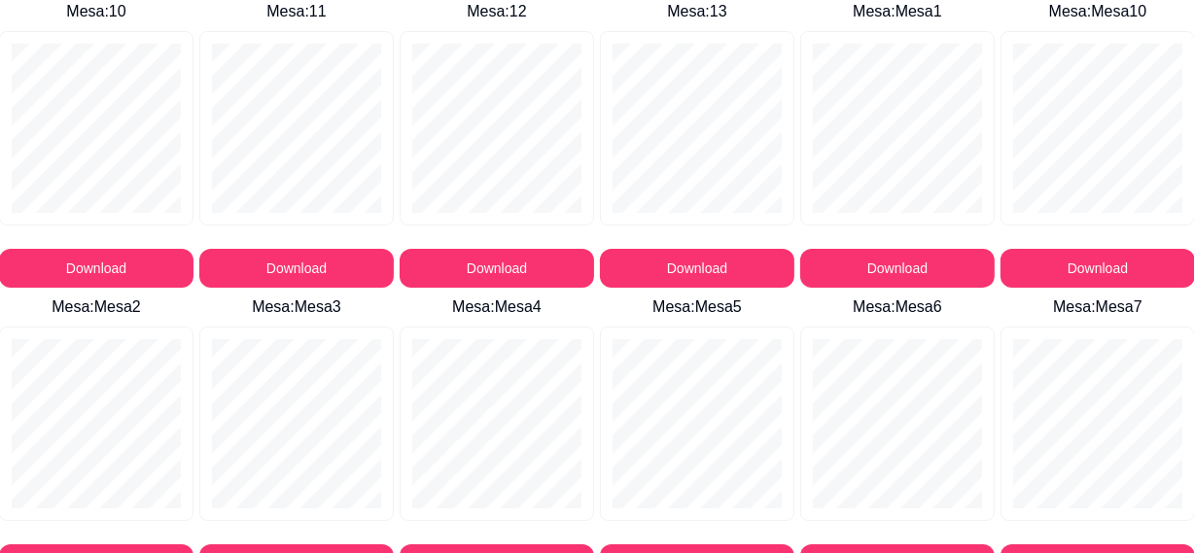
click at [1083, 264] on button "Download" at bounding box center [1097, 268] width 194 height 39
click at [295, 270] on button "Download" at bounding box center [296, 268] width 194 height 39
click at [498, 268] on button "Download" at bounding box center [496, 268] width 194 height 39
click at [731, 267] on button "Download" at bounding box center [697, 268] width 194 height 39
